Goal: Book appointment/travel/reservation

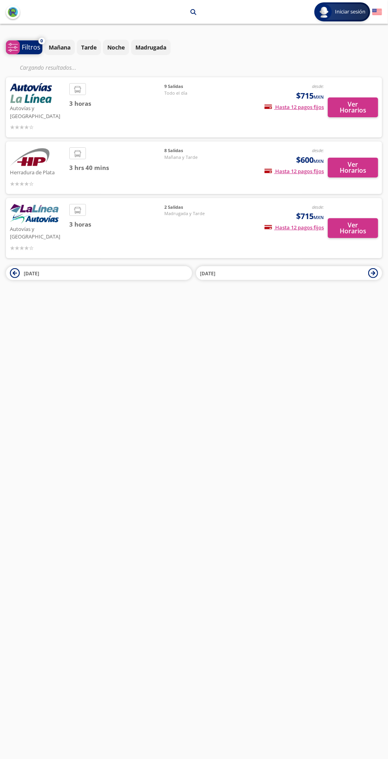
click at [23, 45] on p "Filtros" at bounding box center [31, 47] width 19 height 10
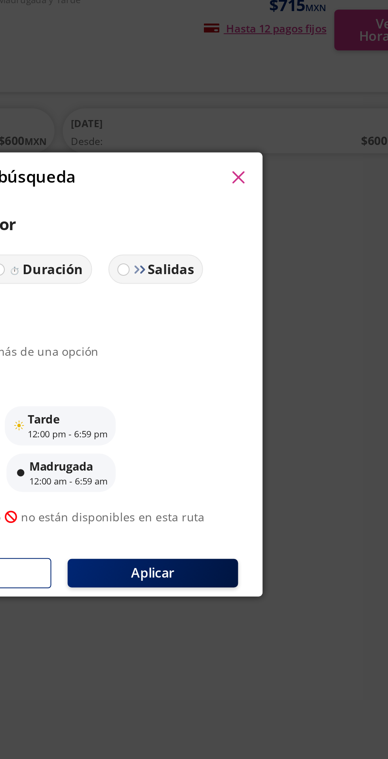
click at [280, 282] on icon "button" at bounding box center [281, 284] width 6 height 6
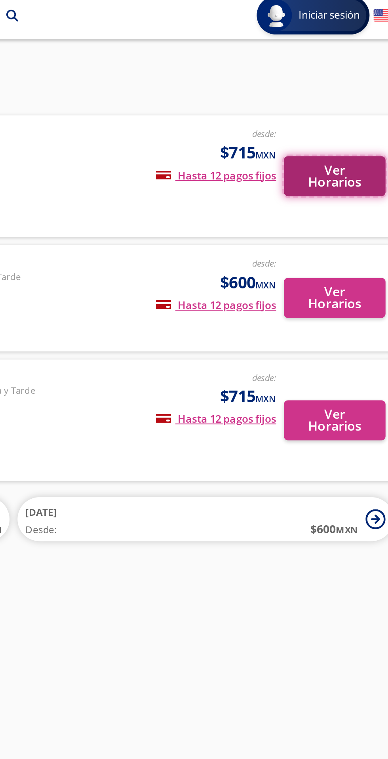
click at [366, 86] on button "Ver Horarios" at bounding box center [353, 92] width 50 height 20
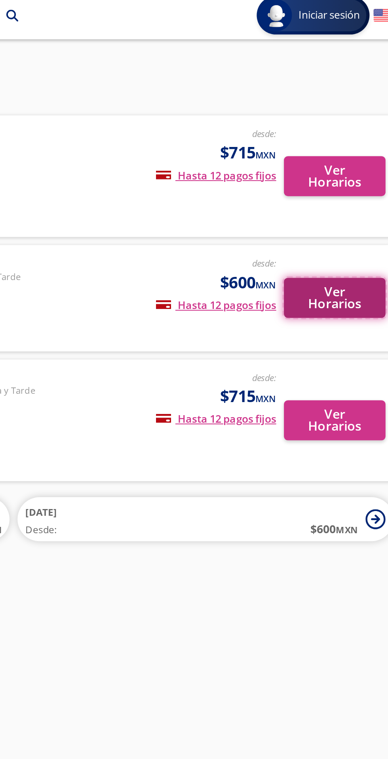
click at [363, 145] on button "Ver Horarios" at bounding box center [353, 152] width 50 height 20
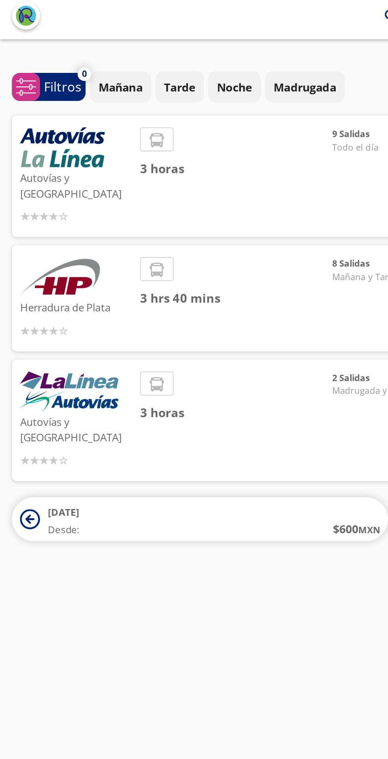
click at [141, 204] on span "3 horas" at bounding box center [116, 208] width 95 height 9
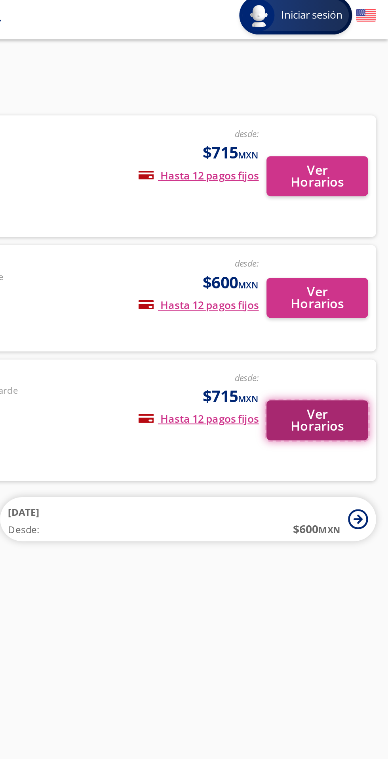
click at [358, 202] on button "Ver Horarios" at bounding box center [353, 212] width 50 height 20
